Goal: Transaction & Acquisition: Download file/media

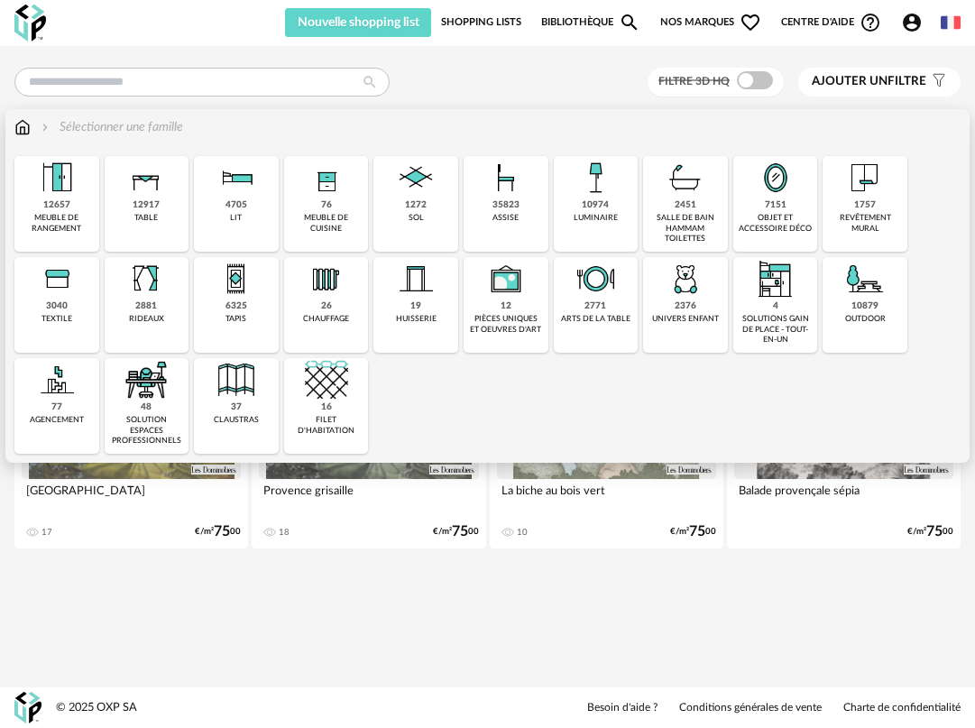
click at [333, 378] on img at bounding box center [326, 379] width 43 height 43
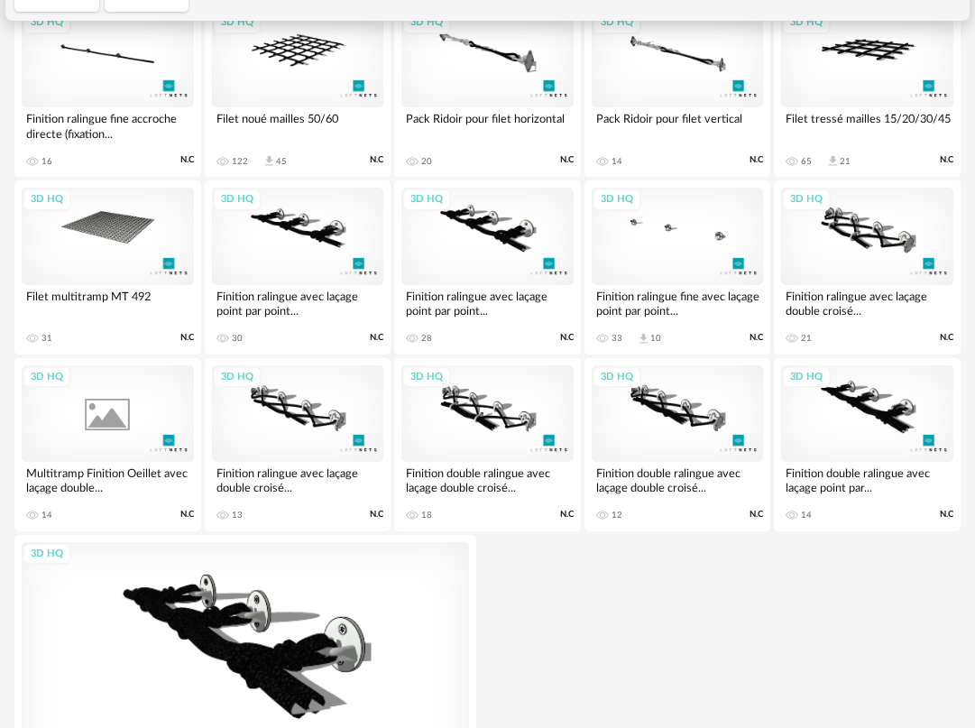
scroll to position [235, 0]
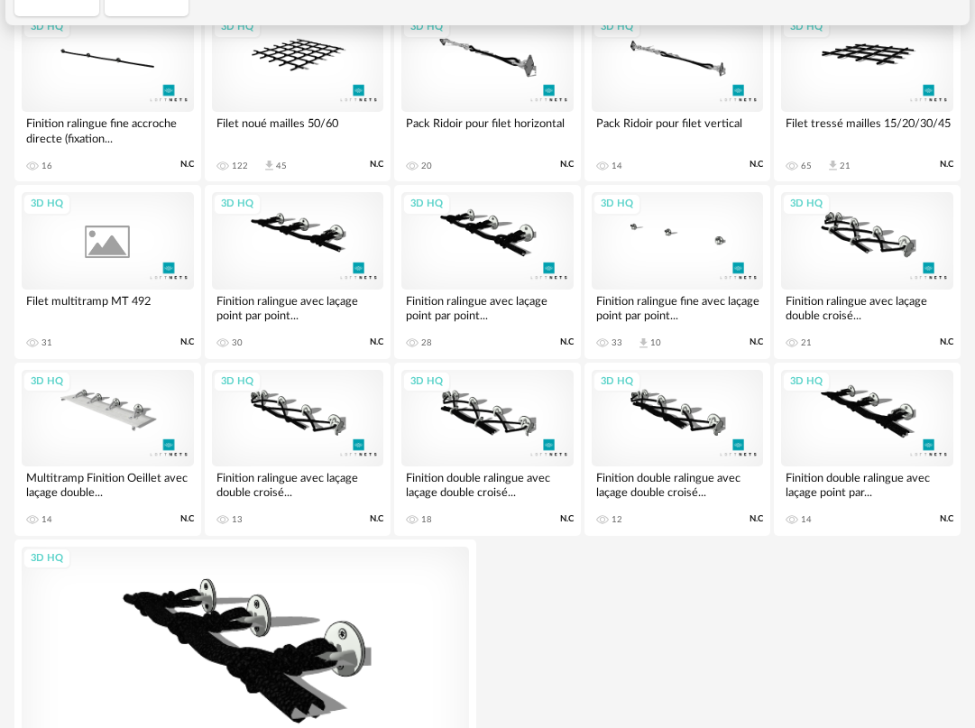
click at [118, 236] on div "3D HQ" at bounding box center [108, 240] width 172 height 97
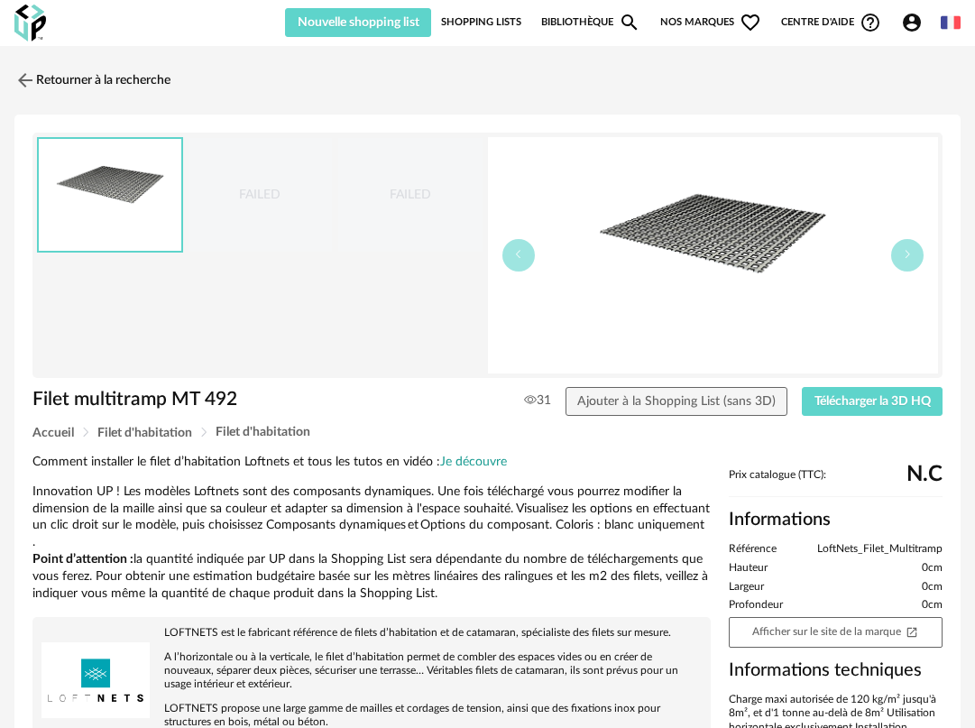
click at [747, 211] on img at bounding box center [713, 255] width 451 height 236
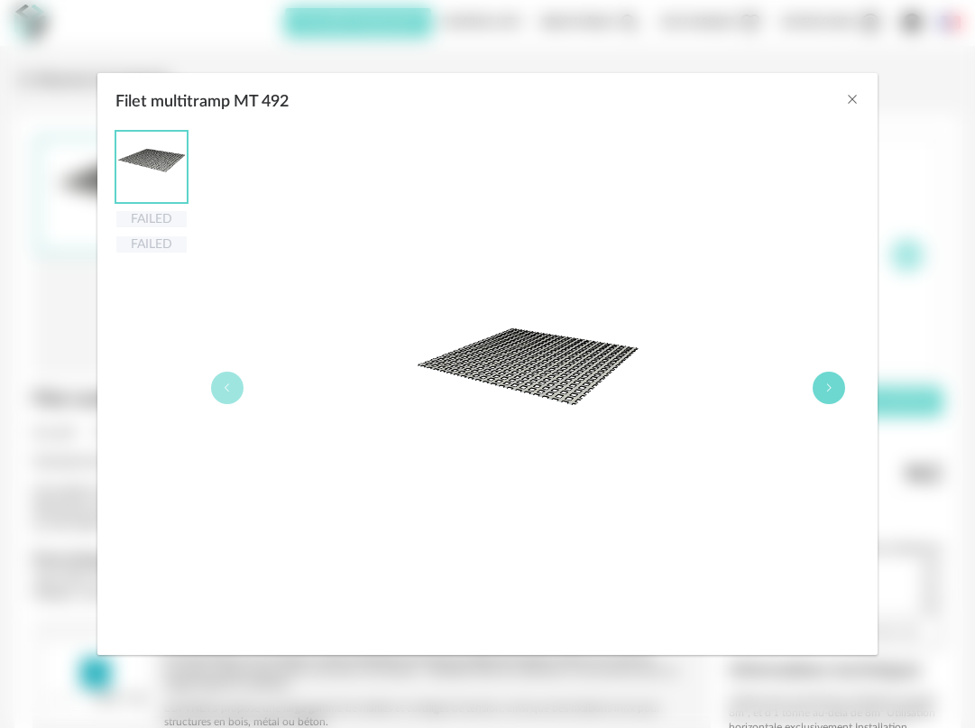
click at [836, 385] on button "Filet multitramp MT 492" at bounding box center [829, 388] width 32 height 32
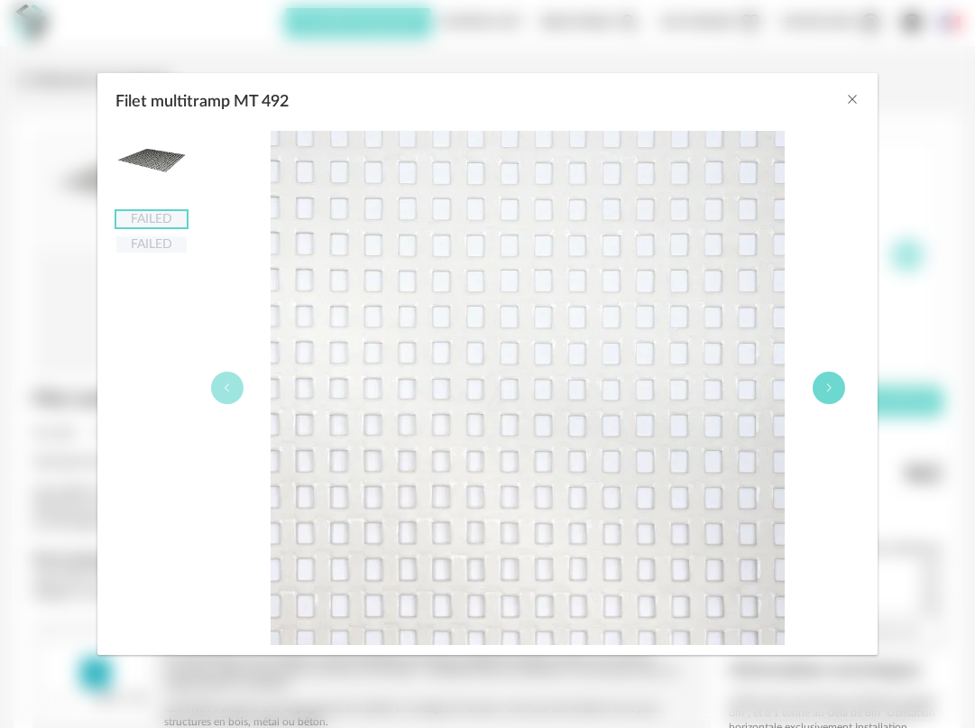
click at [836, 385] on button "Filet multitramp MT 492" at bounding box center [829, 388] width 32 height 32
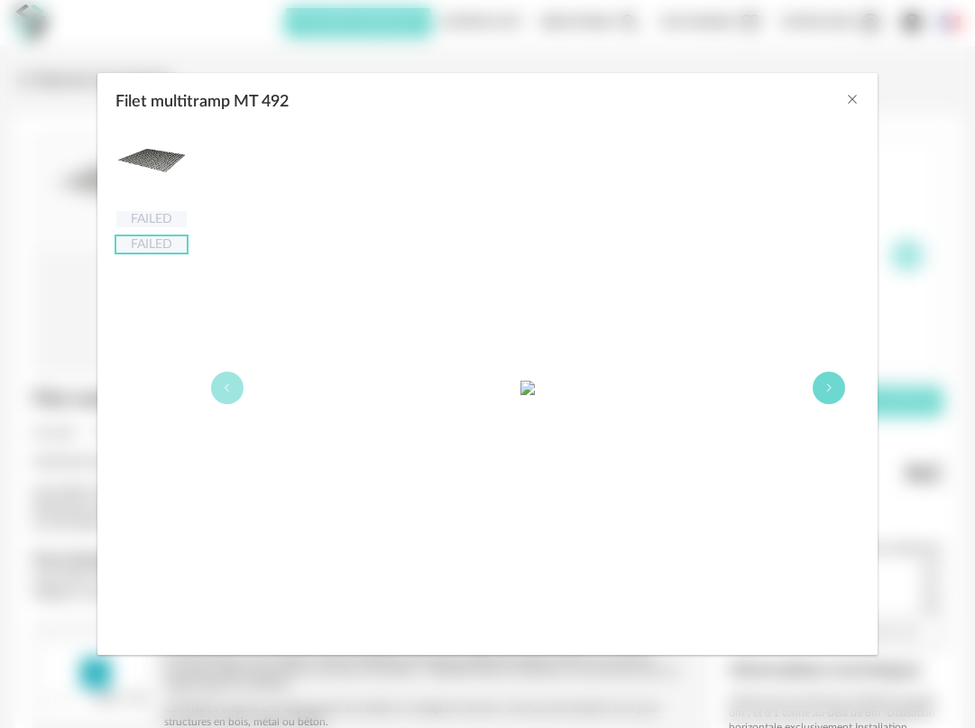
click at [836, 385] on button "Filet multitramp MT 492" at bounding box center [829, 388] width 32 height 32
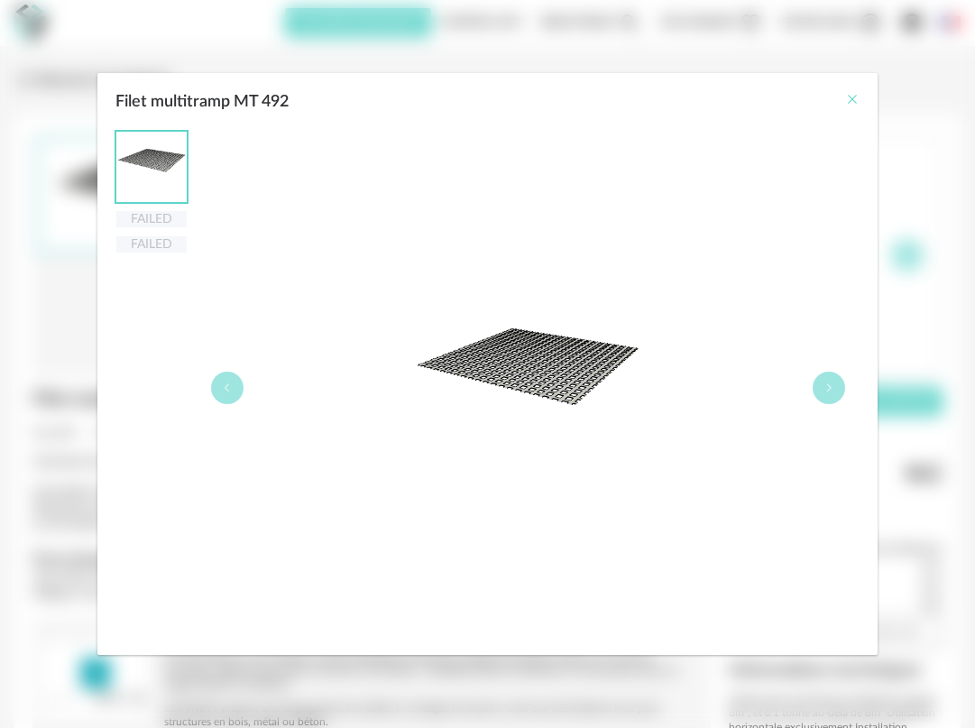
click at [849, 97] on icon "Close" at bounding box center [852, 99] width 14 height 14
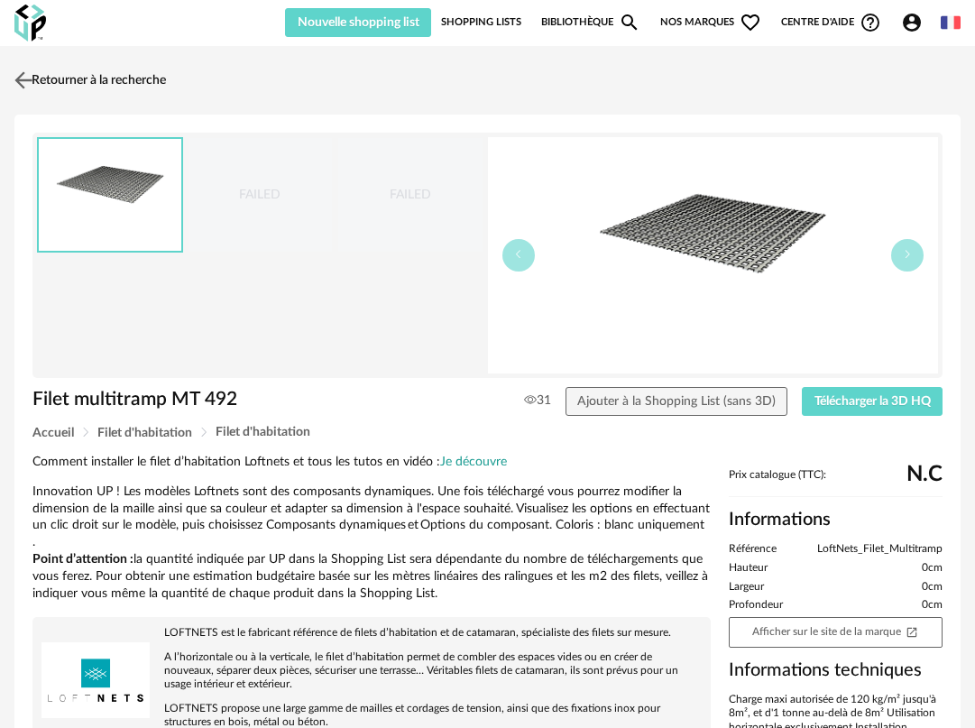
click at [23, 78] on img at bounding box center [24, 80] width 26 height 26
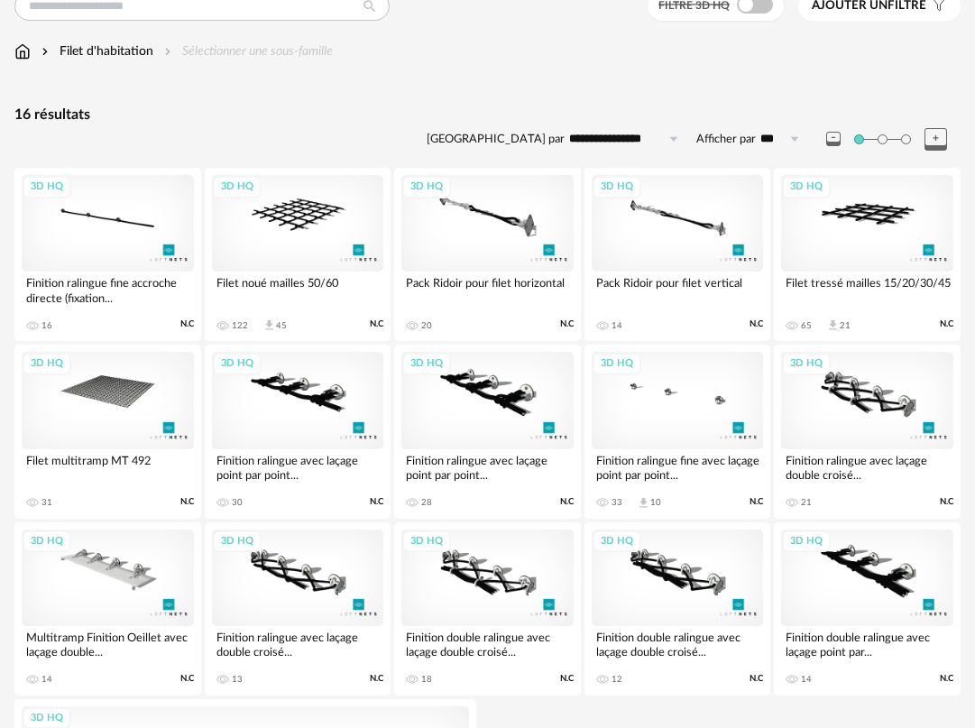
scroll to position [67, 0]
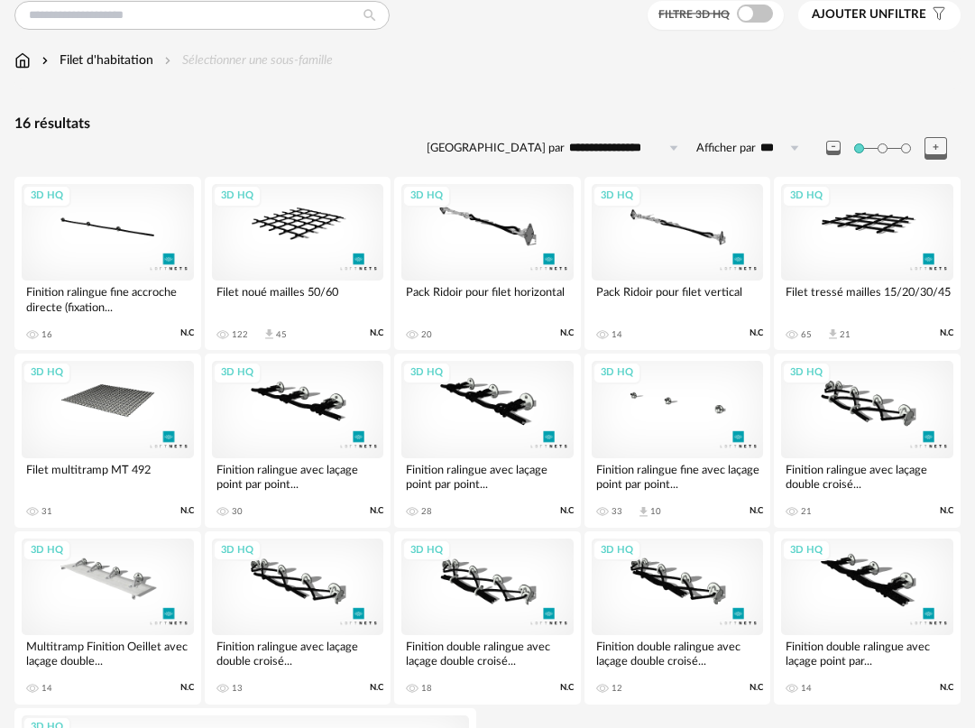
click at [108, 239] on div "3D HQ" at bounding box center [108, 232] width 172 height 97
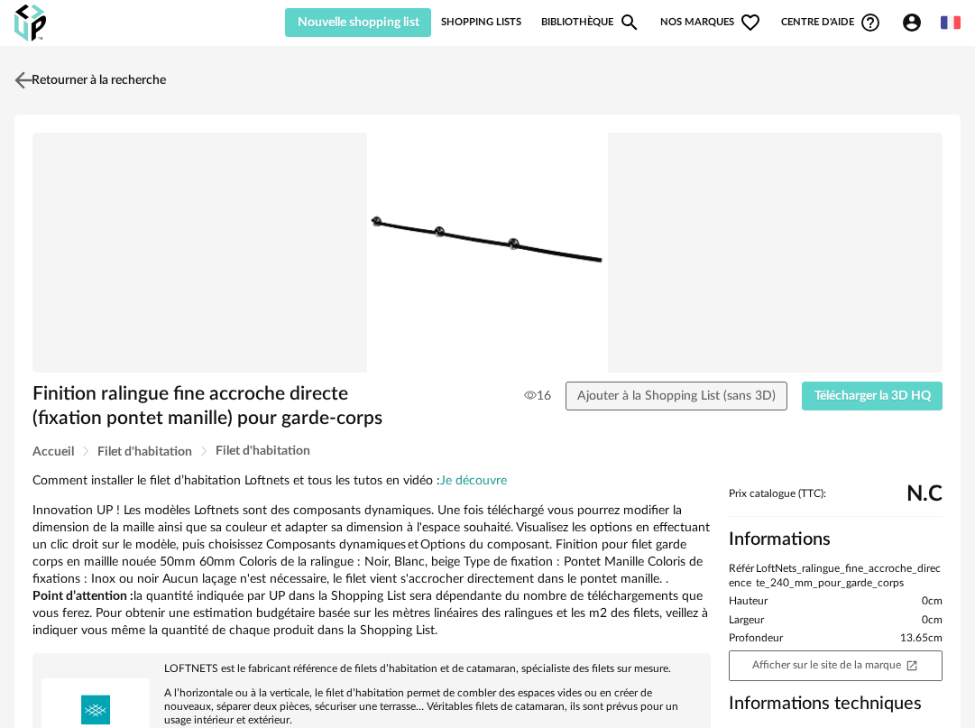
click at [23, 83] on img at bounding box center [24, 80] width 26 height 26
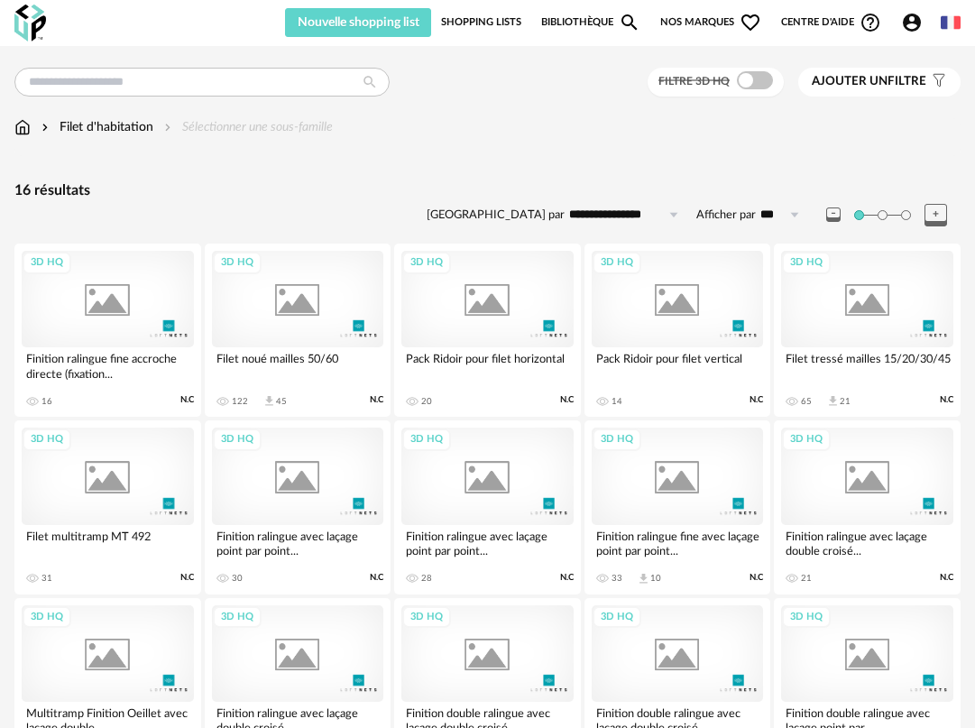
scroll to position [67, 0]
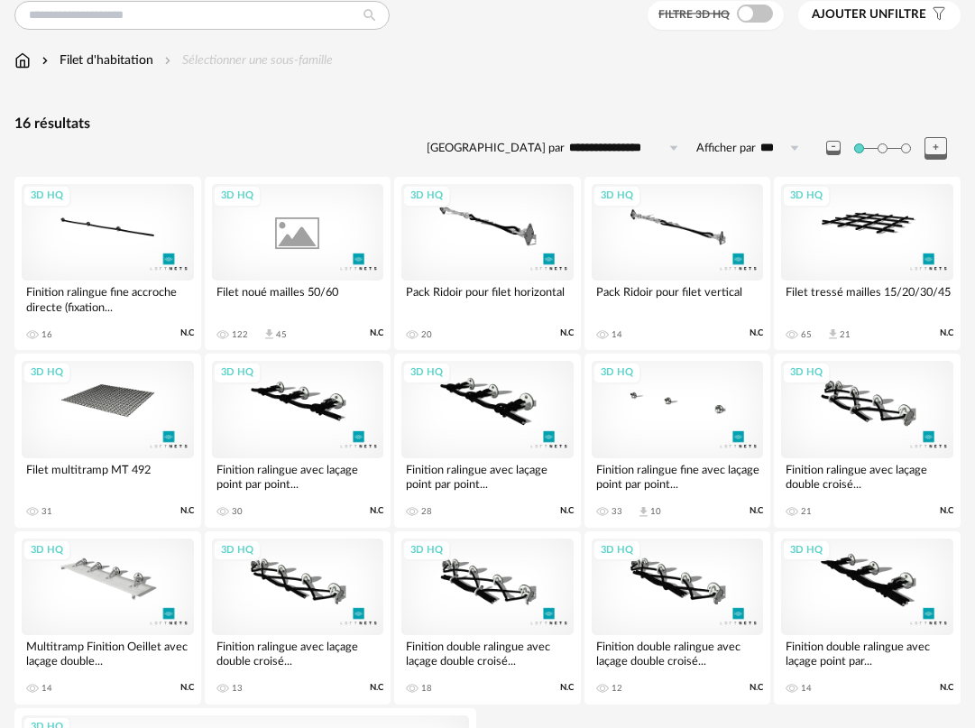
click at [309, 234] on div "3D HQ" at bounding box center [298, 232] width 172 height 97
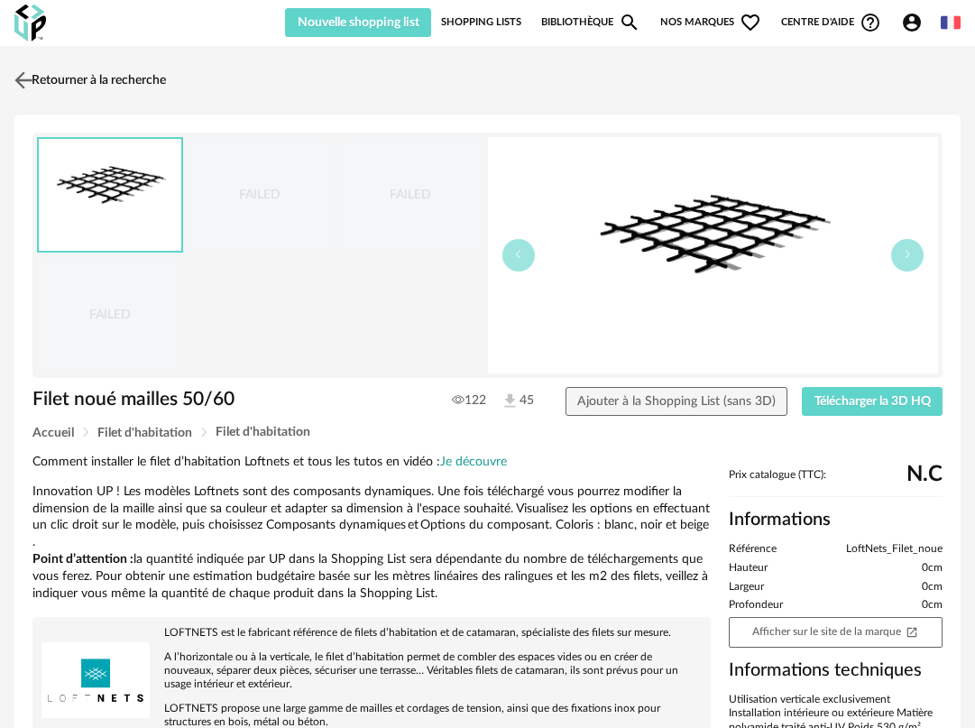
click at [24, 78] on img at bounding box center [24, 80] width 26 height 26
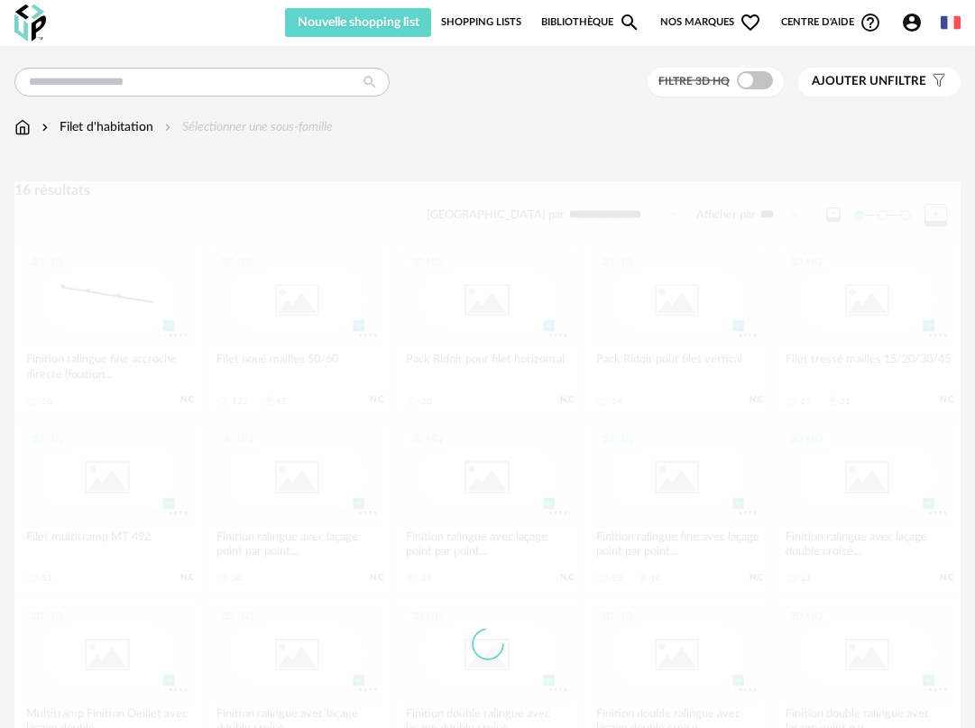
scroll to position [67, 0]
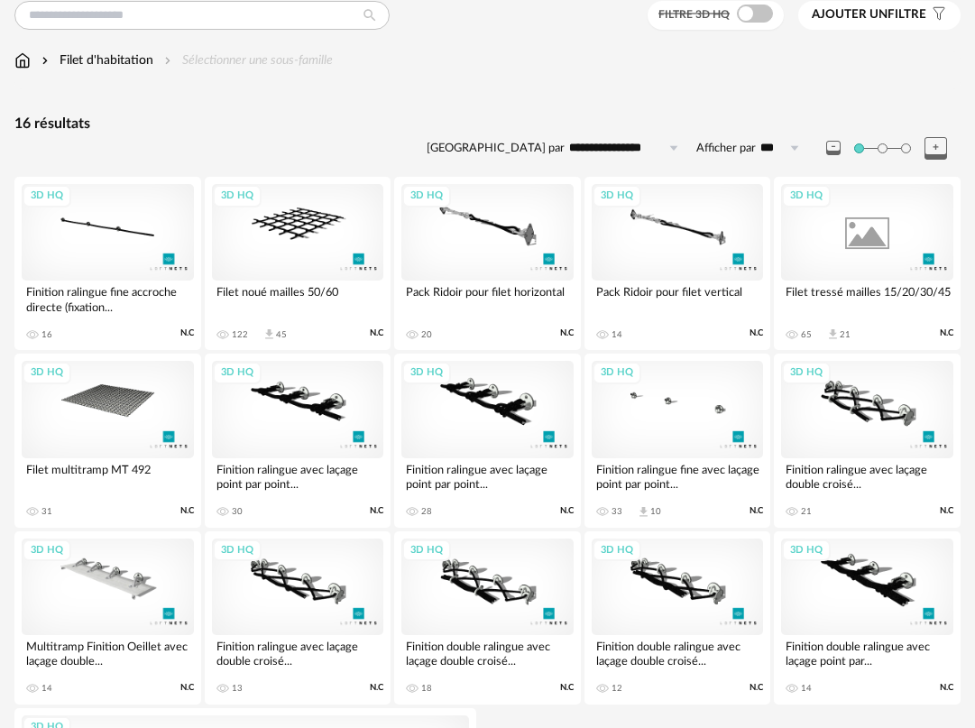
click at [842, 245] on div "3D HQ" at bounding box center [867, 232] width 172 height 97
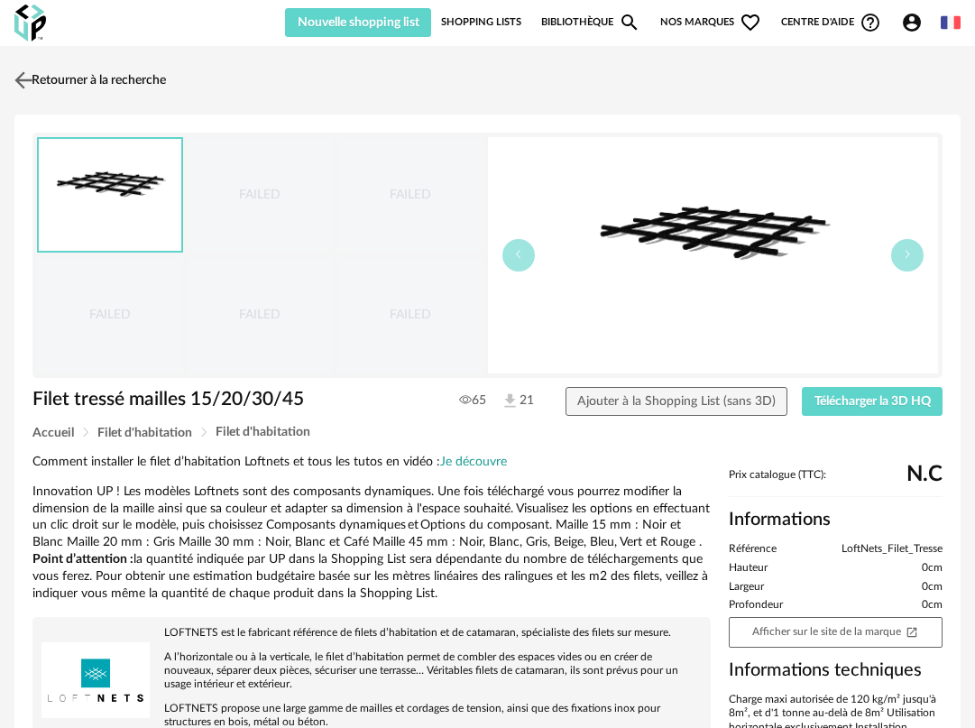
click at [27, 79] on img at bounding box center [24, 80] width 26 height 26
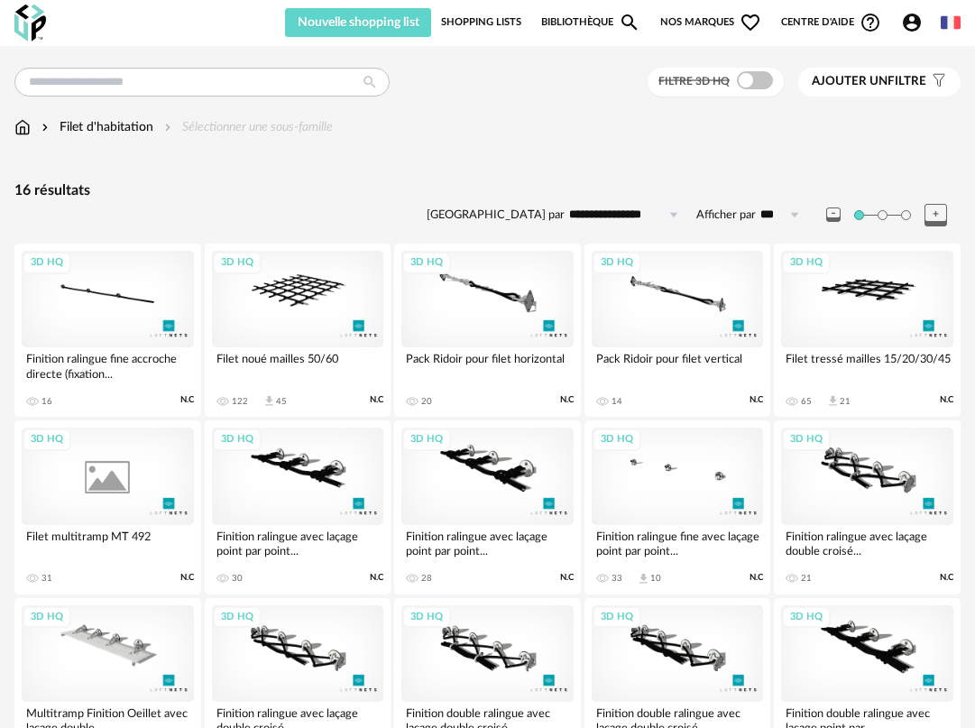
click at [102, 464] on div "3D HQ" at bounding box center [108, 476] width 172 height 97
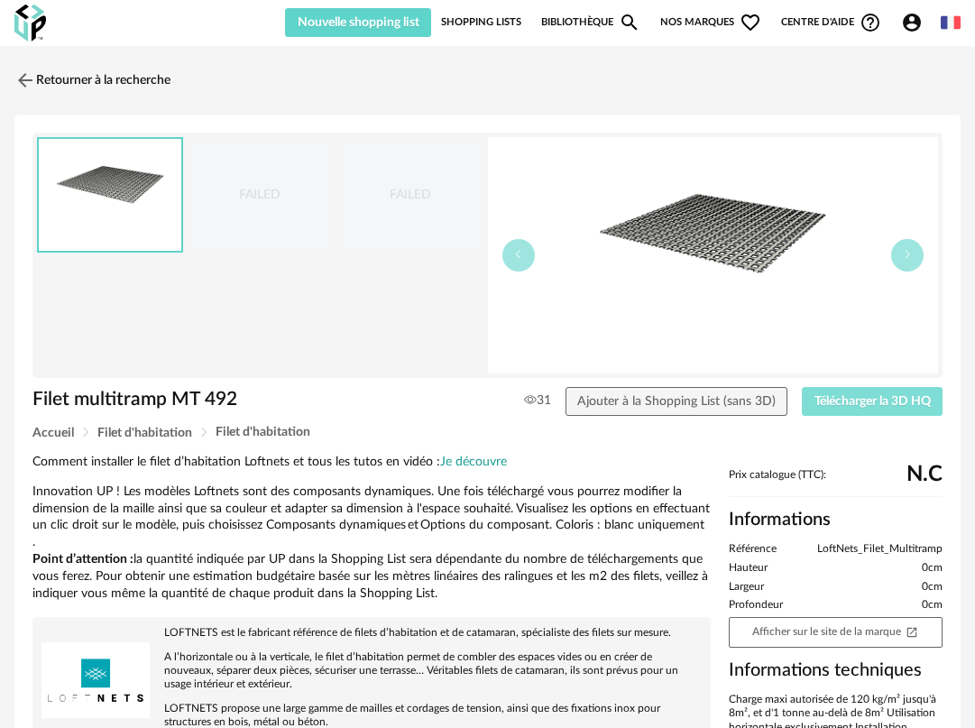
click at [844, 399] on span "Télécharger la 3D HQ" at bounding box center [873, 401] width 116 height 13
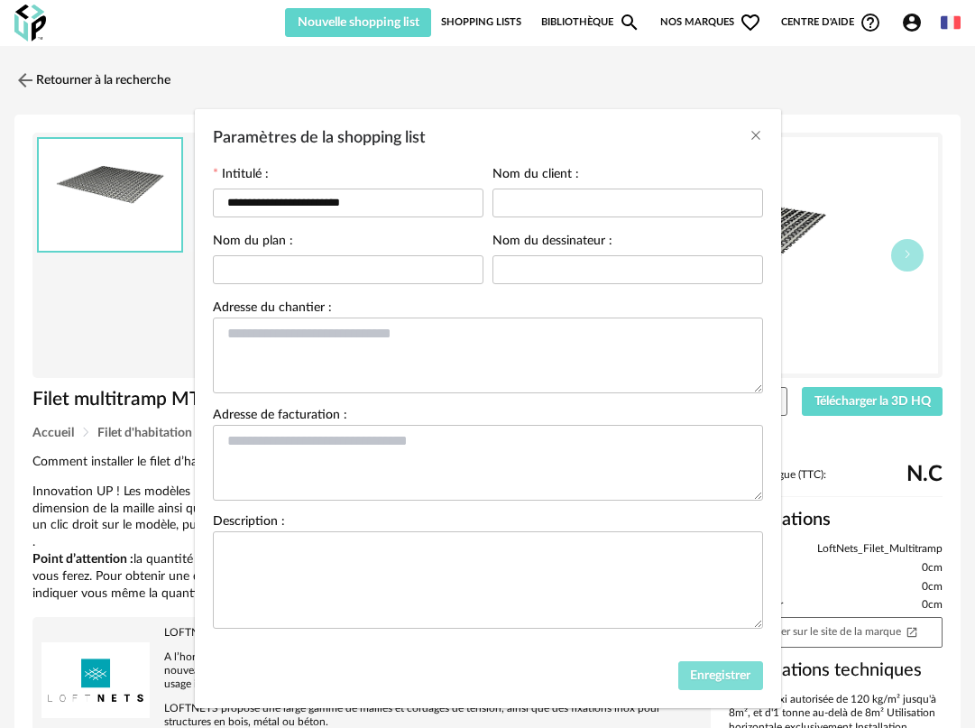
click at [718, 682] on span "Enregistrer" at bounding box center [720, 675] width 60 height 13
